Goal: Navigation & Orientation: Find specific page/section

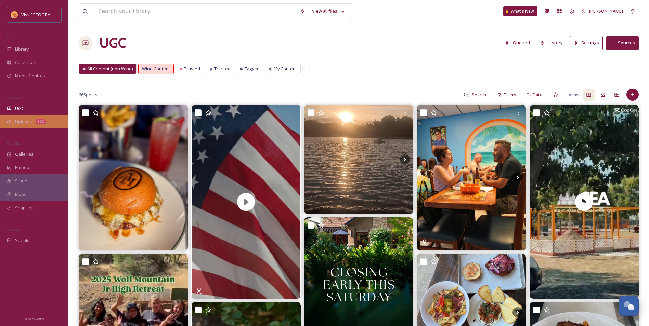
click at [25, 123] on span "Uploads" at bounding box center [23, 122] width 17 height 6
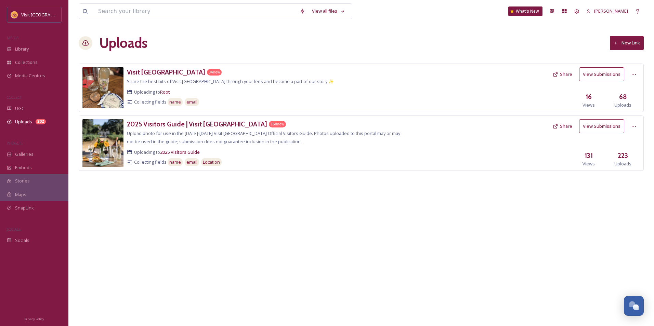
click at [143, 74] on h3 "Visit [GEOGRAPHIC_DATA]" at bounding box center [166, 72] width 78 height 8
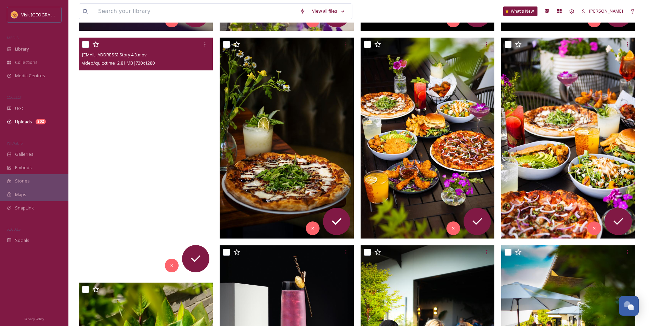
scroll to position [308, 0]
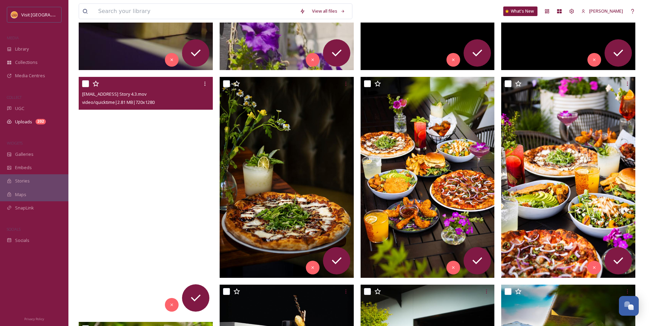
click at [178, 132] on video "ext_1755627999.242983_mandeepd1@gmail.com-July Story 4.3.mov" at bounding box center [146, 196] width 134 height 238
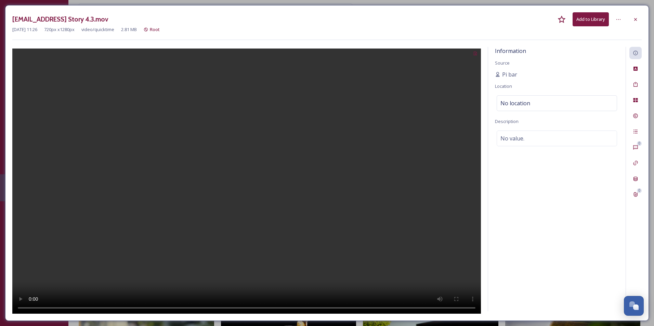
click at [203, 128] on video at bounding box center [246, 182] width 468 height 267
click at [638, 17] on div at bounding box center [635, 19] width 12 height 12
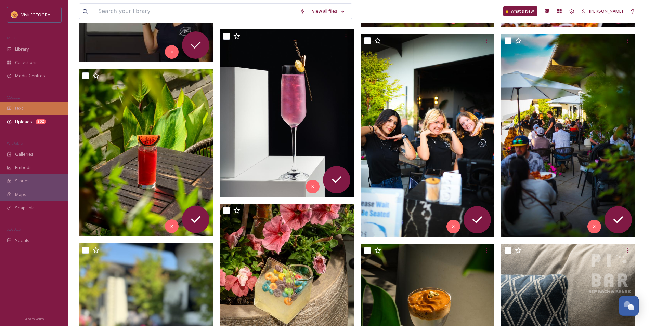
scroll to position [479, 0]
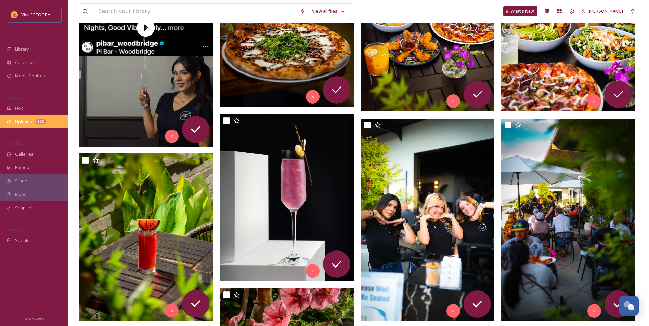
click at [34, 121] on div "Uploads 202" at bounding box center [34, 121] width 68 height 13
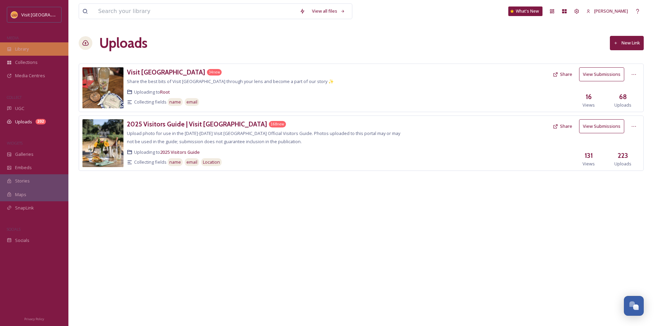
click at [34, 48] on div "Library" at bounding box center [34, 48] width 68 height 13
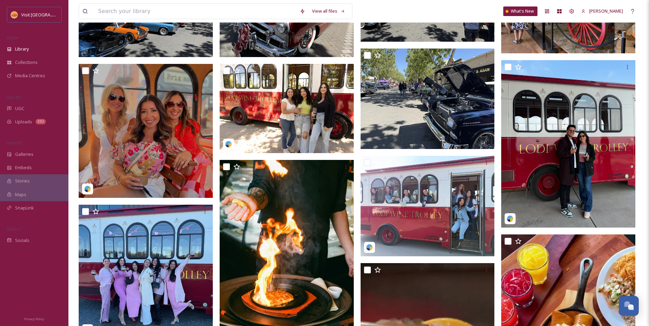
scroll to position [821, 0]
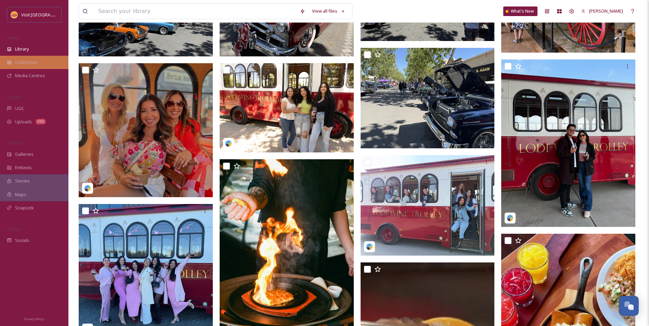
click at [35, 62] on span "Collections" at bounding box center [26, 62] width 23 height 6
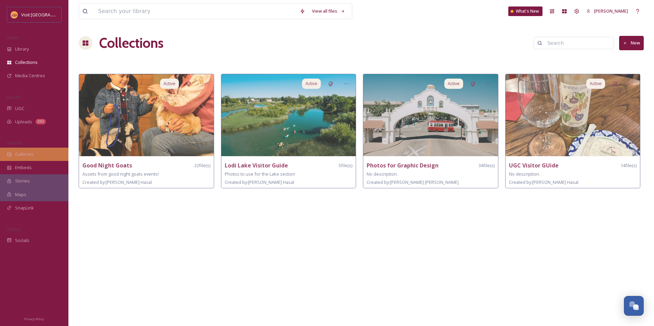
click at [34, 151] on div "Galleries" at bounding box center [34, 154] width 68 height 13
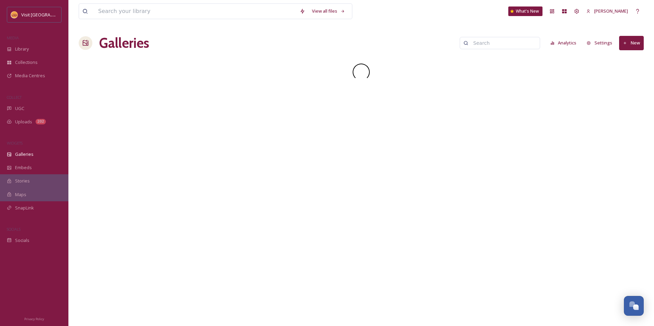
click at [240, 56] on div "View all files What's New [PERSON_NAME] Galleries Analytics Settings New" at bounding box center [360, 163] width 585 height 326
